Goal: Task Accomplishment & Management: Complete application form

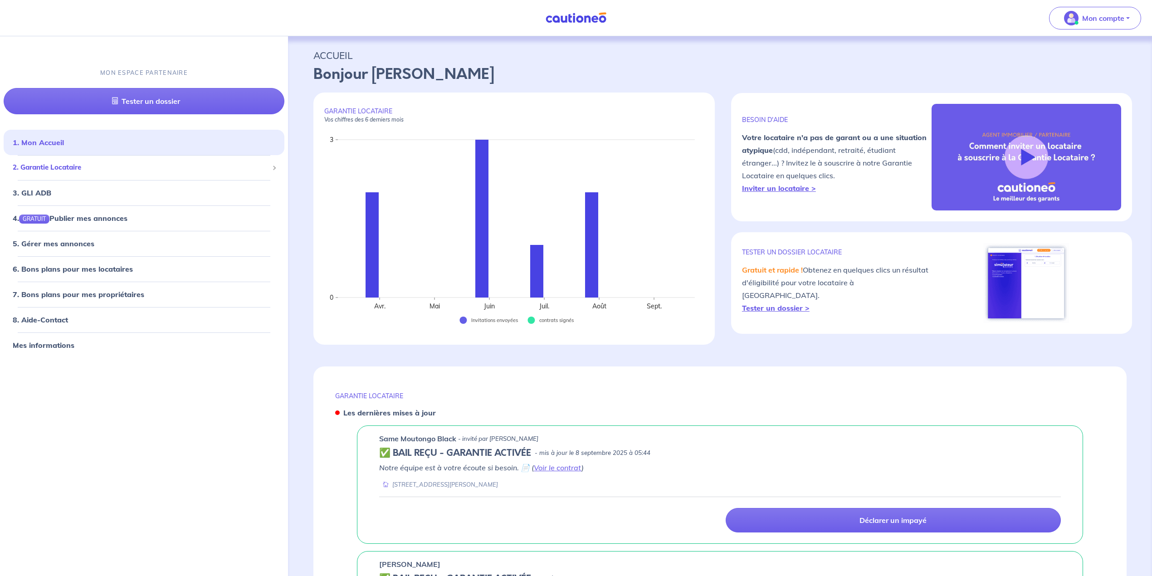
click at [53, 169] on span "2. Garantie Locataire" at bounding box center [141, 167] width 256 height 10
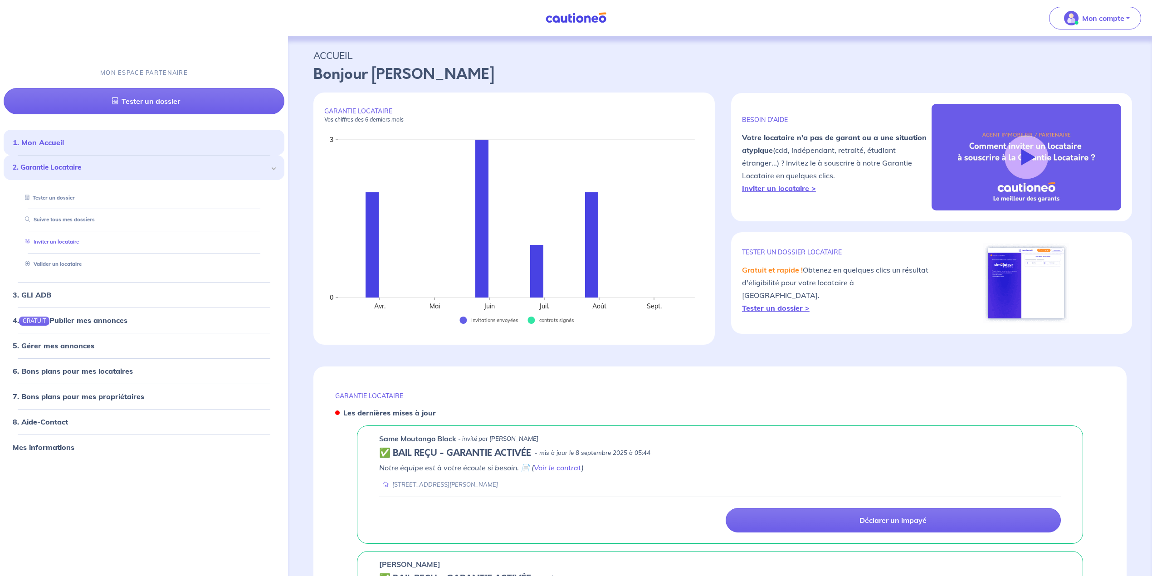
click at [66, 242] on link "Inviter un locataire" at bounding box center [50, 241] width 58 height 6
select select "FR"
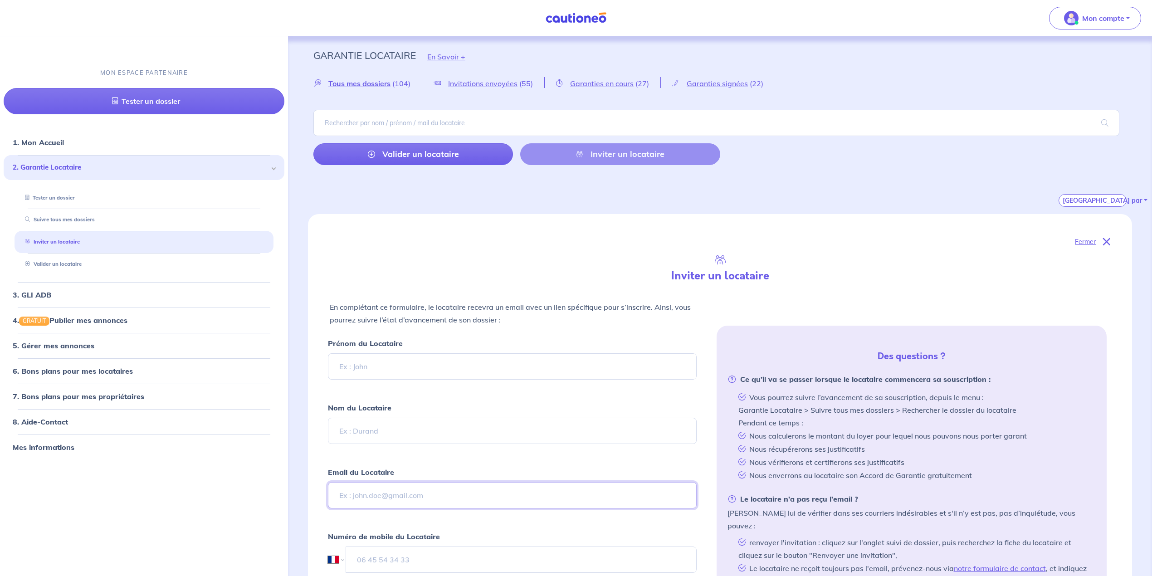
drag, startPoint x: 376, startPoint y: 503, endPoint x: 384, endPoint y: 518, distance: 17.3
click at [376, 505] on input "Email du Locataire" at bounding box center [512, 495] width 369 height 26
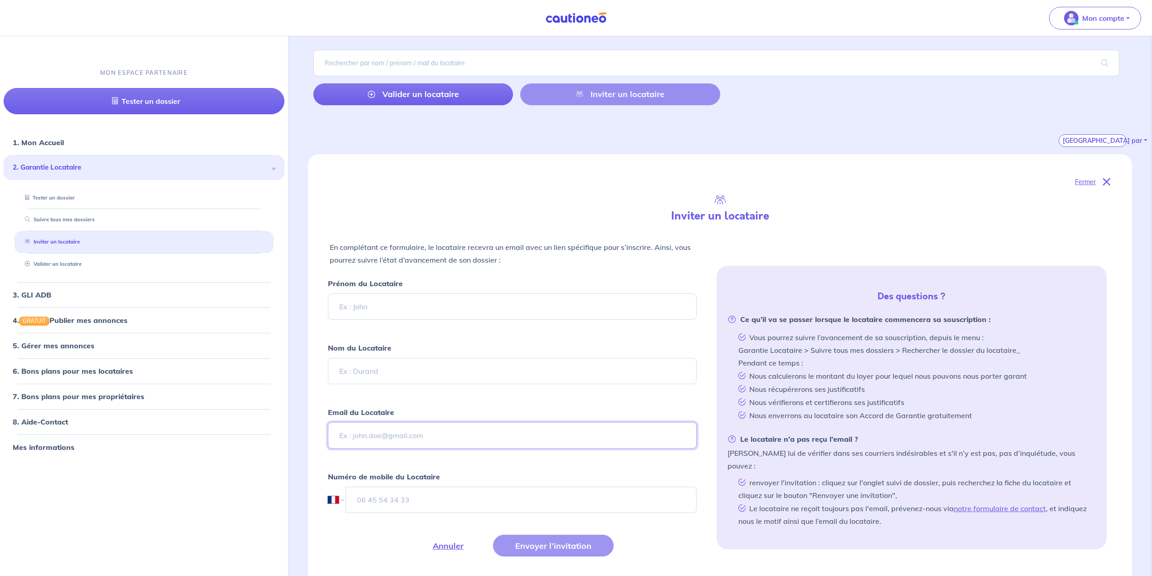
scroll to position [60, 0]
click at [378, 504] on input "tel" at bounding box center [521, 499] width 351 height 26
paste input "[PHONE_NUMBER]"
drag, startPoint x: 370, startPoint y: 499, endPoint x: 293, endPoint y: 483, distance: 78.7
click at [300, 501] on div "Fermer Inviter un locataire En complétant ce formulaire, le locataire recevra u…" at bounding box center [720, 387] width 856 height 467
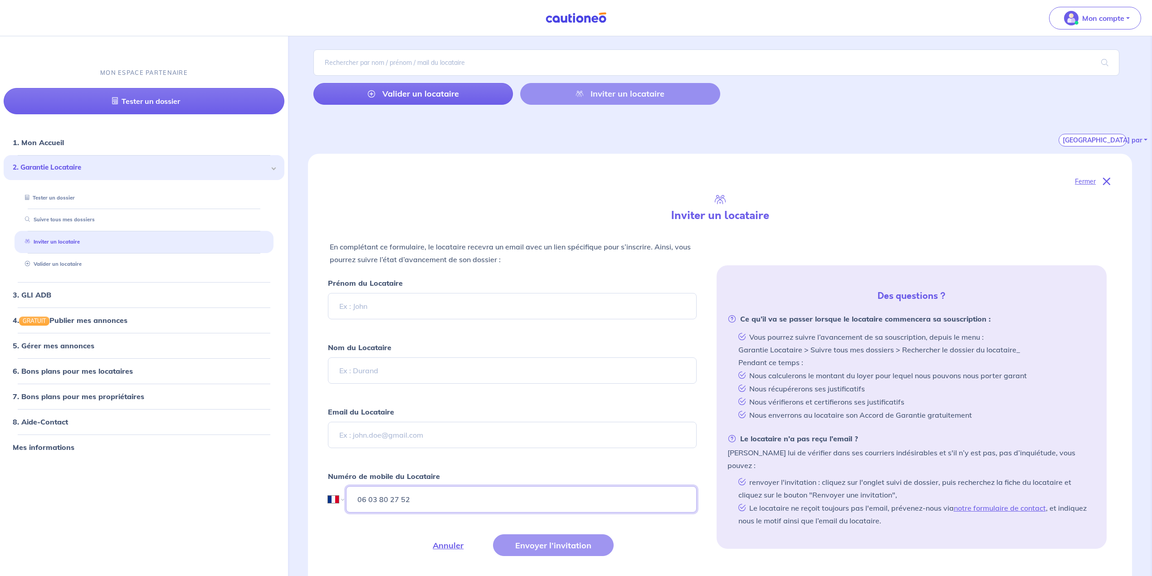
type input "06 03 80 27 52"
click at [353, 439] on input "Email du Locataire" at bounding box center [512, 435] width 369 height 26
paste input "[PERSON_NAME]"
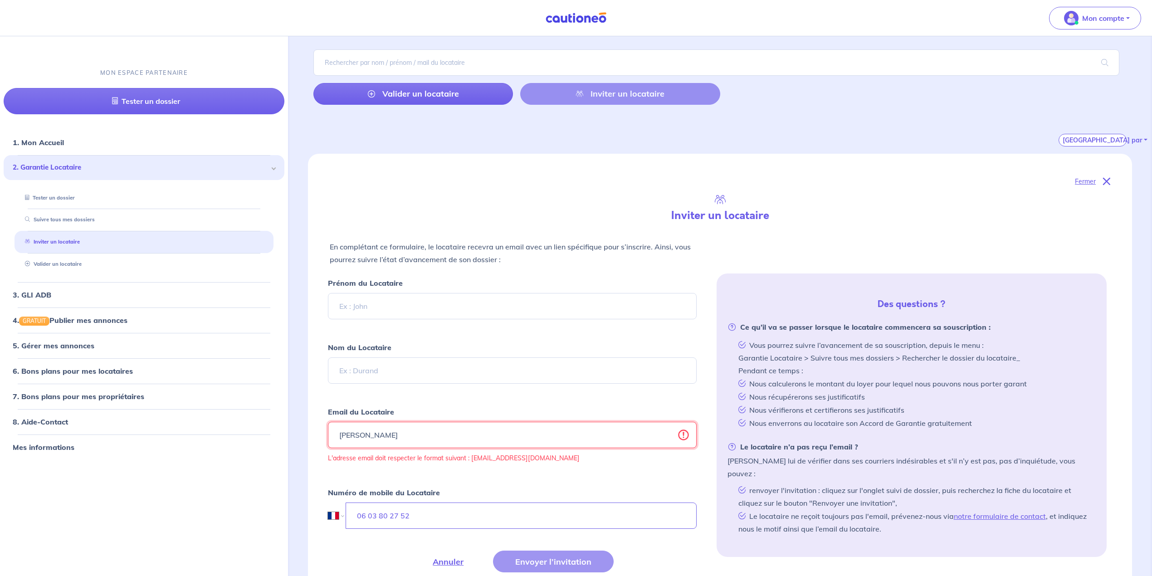
type input "[PERSON_NAME]"
click at [375, 304] on input "Prénom du Locataire" at bounding box center [512, 306] width 369 height 26
paste input "[PERSON_NAME]"
type input "[PERSON_NAME]"
click at [365, 375] on input "Nom du Locataire" at bounding box center [512, 370] width 369 height 26
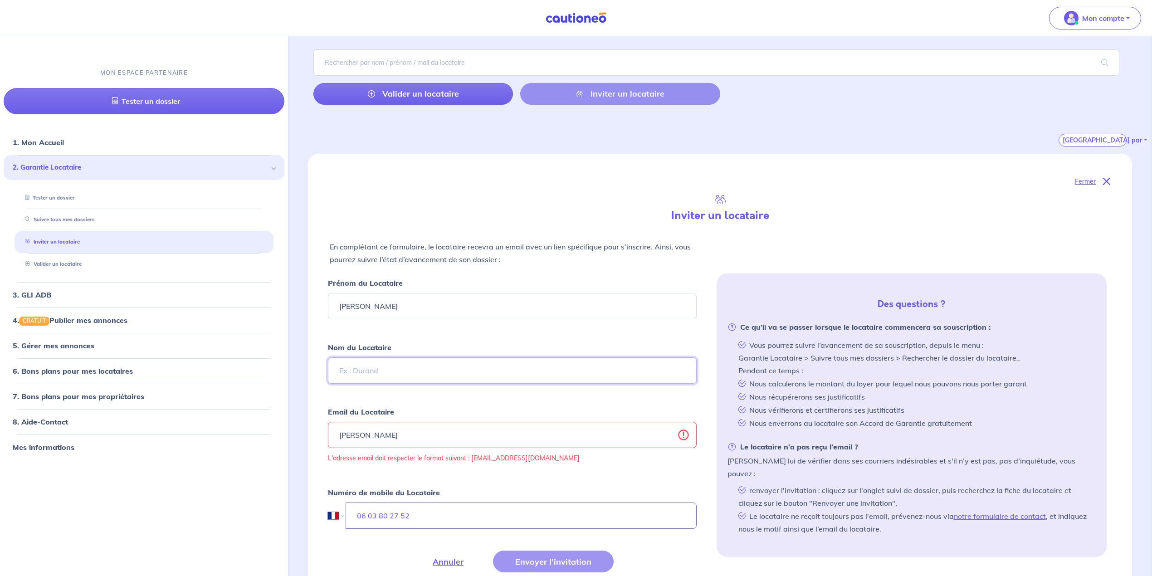
paste input "[PERSON_NAME]"
drag, startPoint x: 365, startPoint y: 370, endPoint x: 263, endPoint y: 382, distance: 102.2
type input "LEFEBVRE"
drag, startPoint x: 365, startPoint y: 307, endPoint x: 462, endPoint y: 307, distance: 96.1
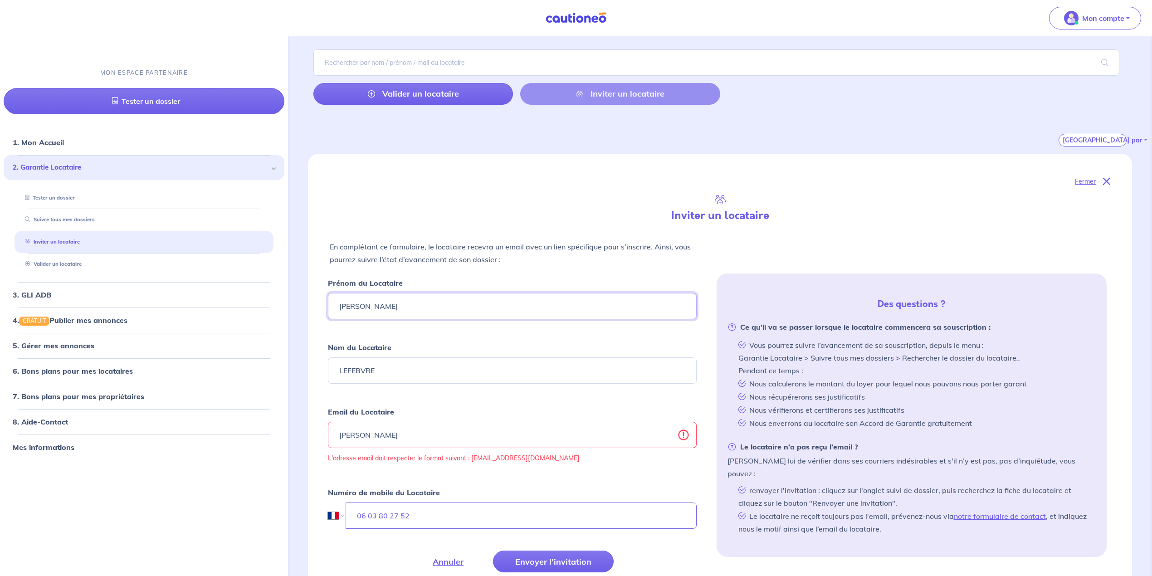
click at [463, 307] on input "[PERSON_NAME]" at bounding box center [512, 306] width 369 height 26
type input "[PERSON_NAME]"
drag, startPoint x: 404, startPoint y: 436, endPoint x: 313, endPoint y: 432, distance: 91.7
click at [311, 434] on div "Fermer Inviter un locataire En complétant ce formulaire, le locataire recevra u…" at bounding box center [720, 385] width 824 height 462
paste input "efebvre <[EMAIL_ADDRESS][DOMAIN_NAME]>"
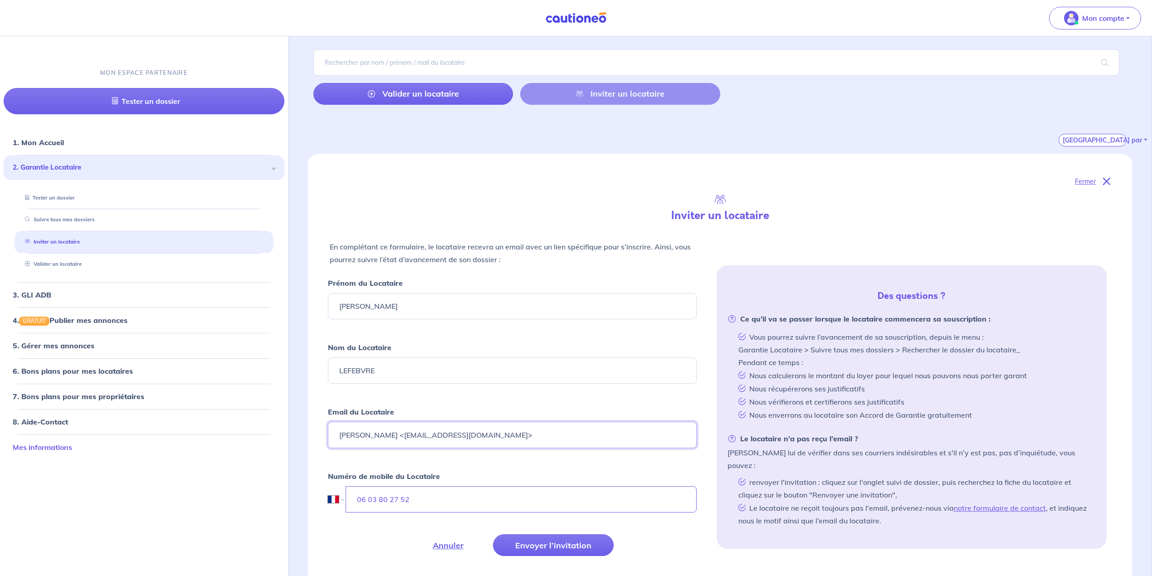
drag, startPoint x: 398, startPoint y: 434, endPoint x: 213, endPoint y: 445, distance: 185.3
click at [462, 434] on input "[EMAIL_ADDRESS][DOMAIN_NAME]>" at bounding box center [512, 435] width 369 height 26
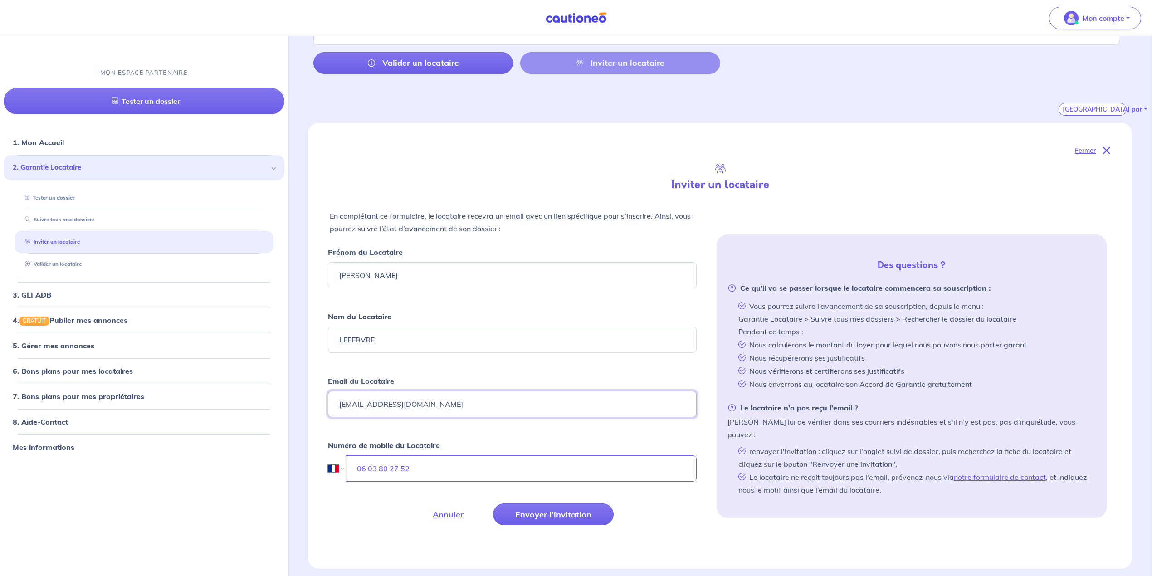
scroll to position [121, 0]
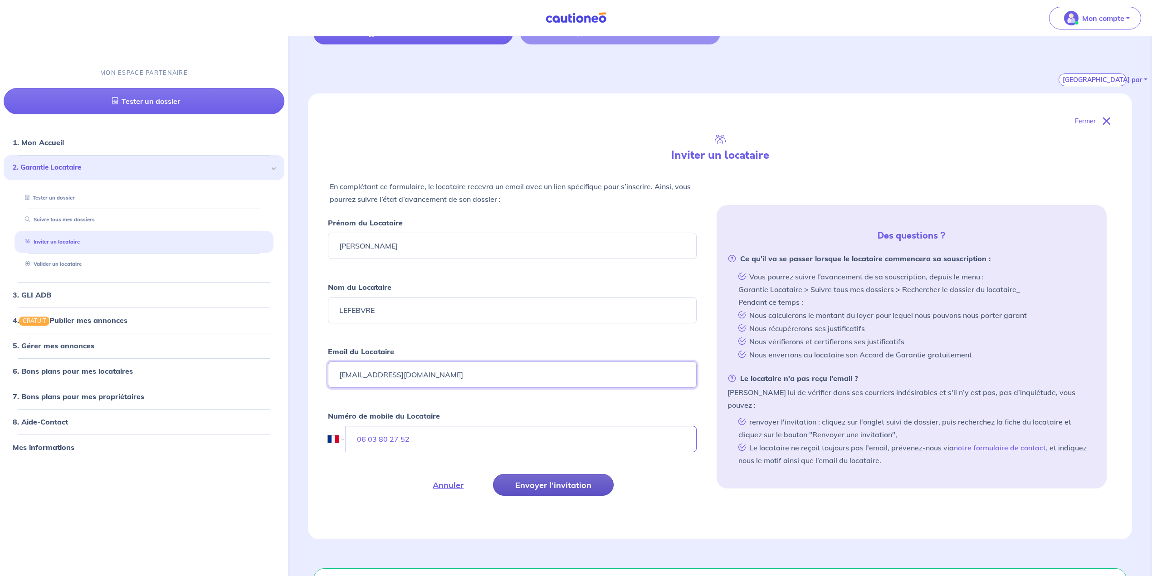
type input "[EMAIL_ADDRESS][DOMAIN_NAME]"
drag, startPoint x: 534, startPoint y: 492, endPoint x: 530, endPoint y: 482, distance: 11.3
click at [530, 482] on button "Envoyer l’invitation" at bounding box center [553, 485] width 121 height 22
